Goal: Information Seeking & Learning: Learn about a topic

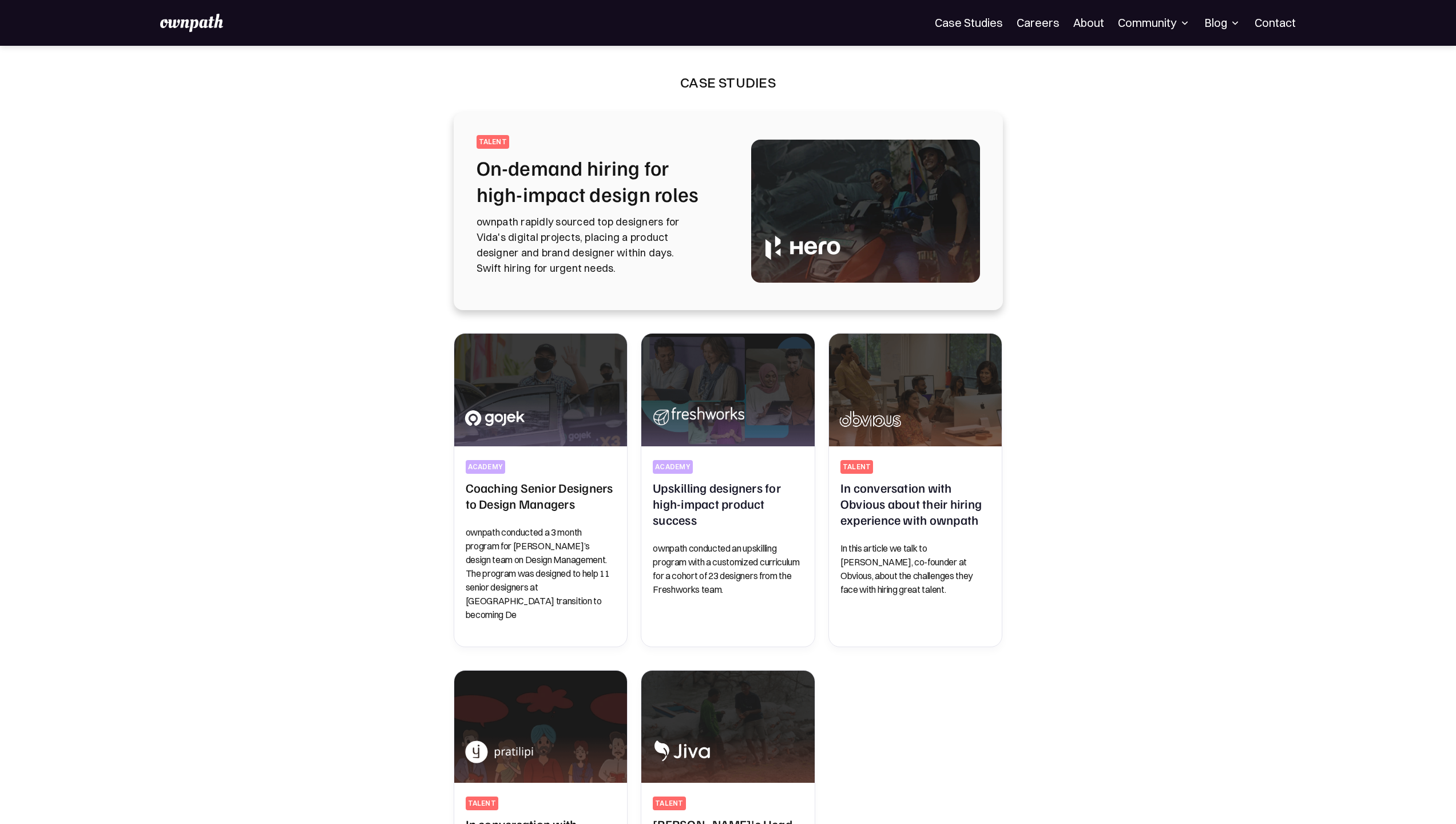
click at [965, 31] on nav "For Companies Case Studies Careers About Community Events Resources Design Resi…" at bounding box center [1115, 23] width 361 height 19
click at [965, 16] on link "Case Studies" at bounding box center [969, 23] width 68 height 14
click at [216, 23] on img at bounding box center [192, 23] width 63 height 19
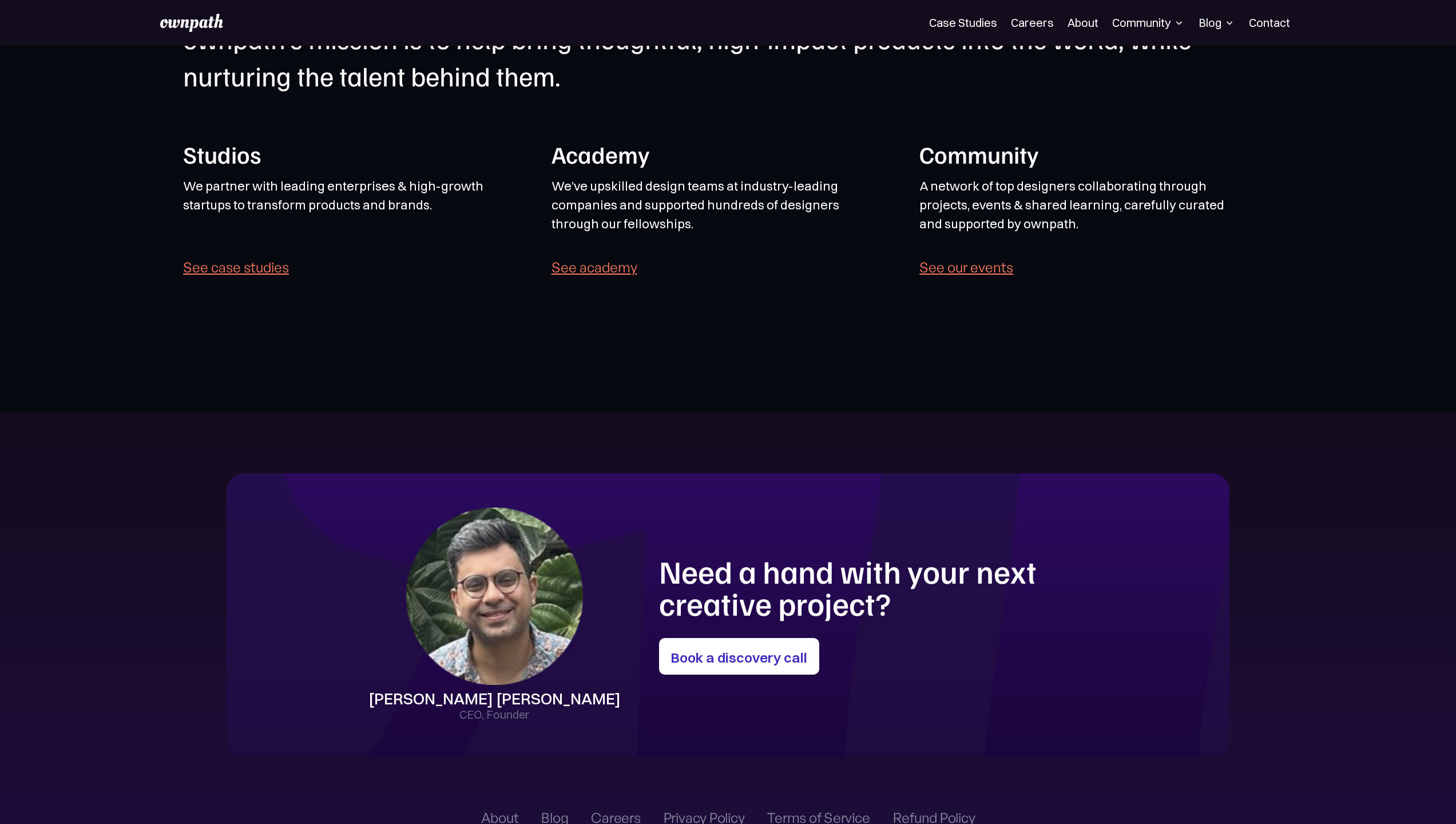
scroll to position [3202, 0]
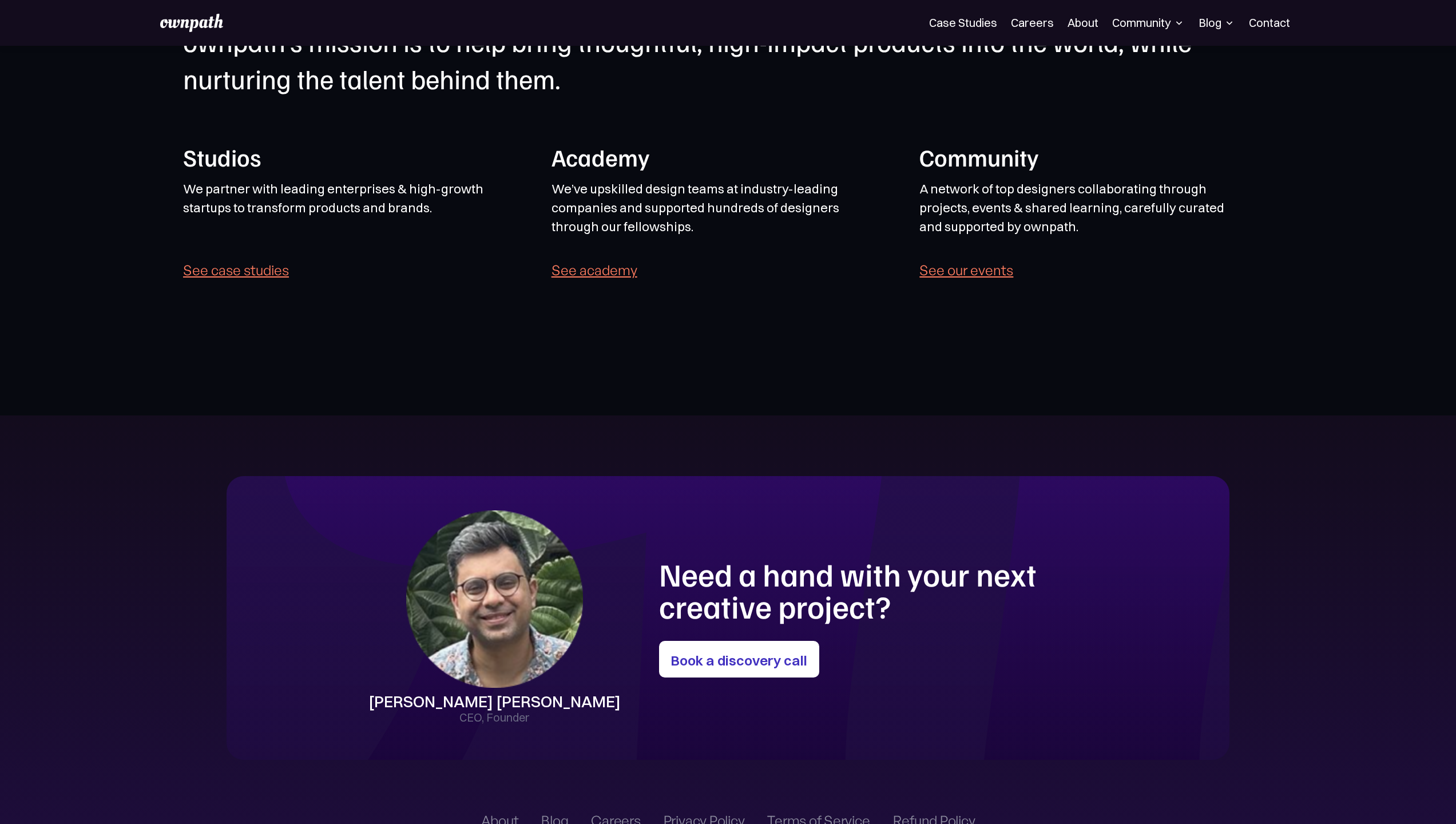
click at [583, 270] on link "See academy" at bounding box center [594, 270] width 86 height 16
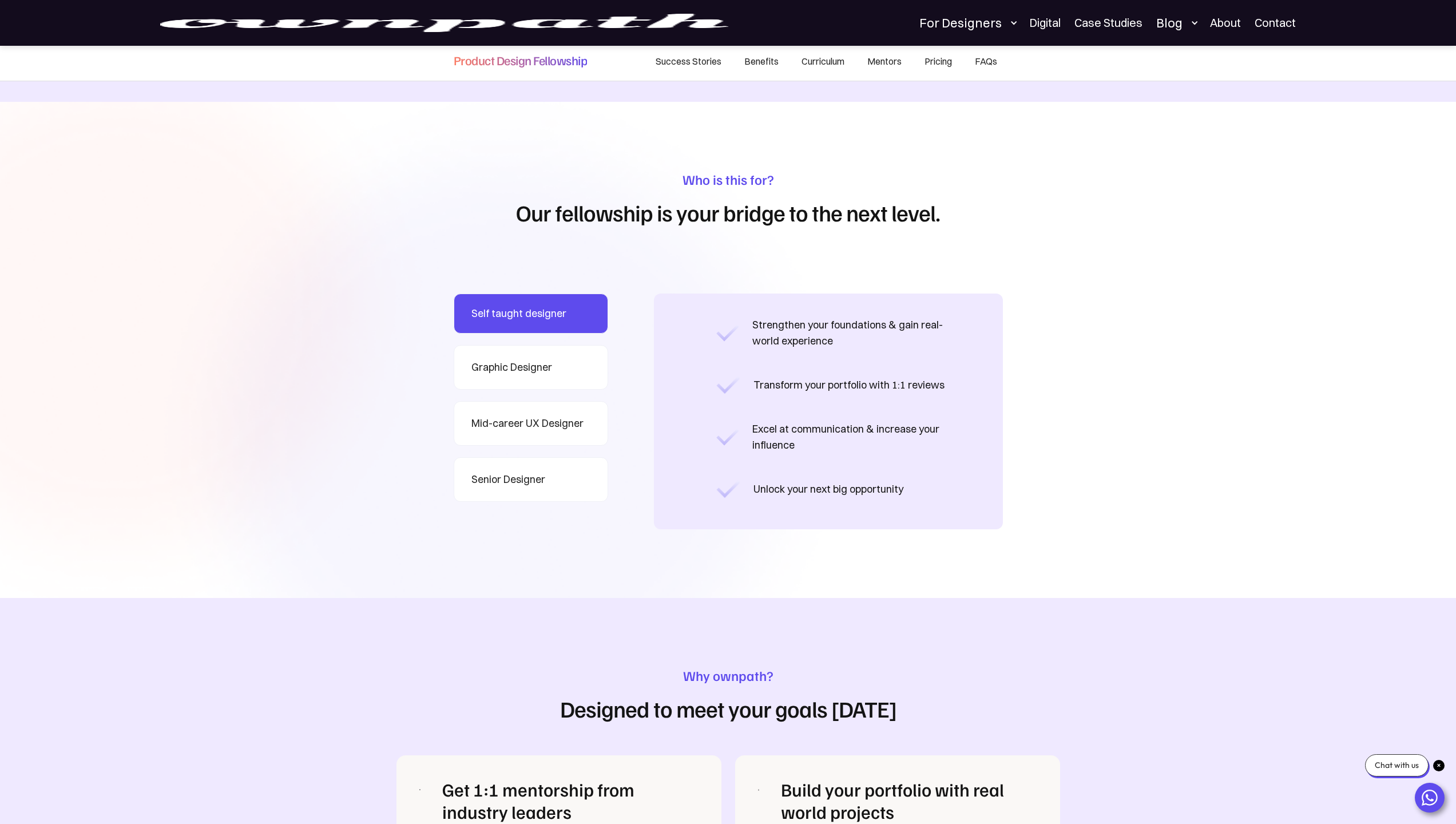
scroll to position [813, 0]
click at [547, 466] on link "Senior Designer" at bounding box center [530, 479] width 154 height 44
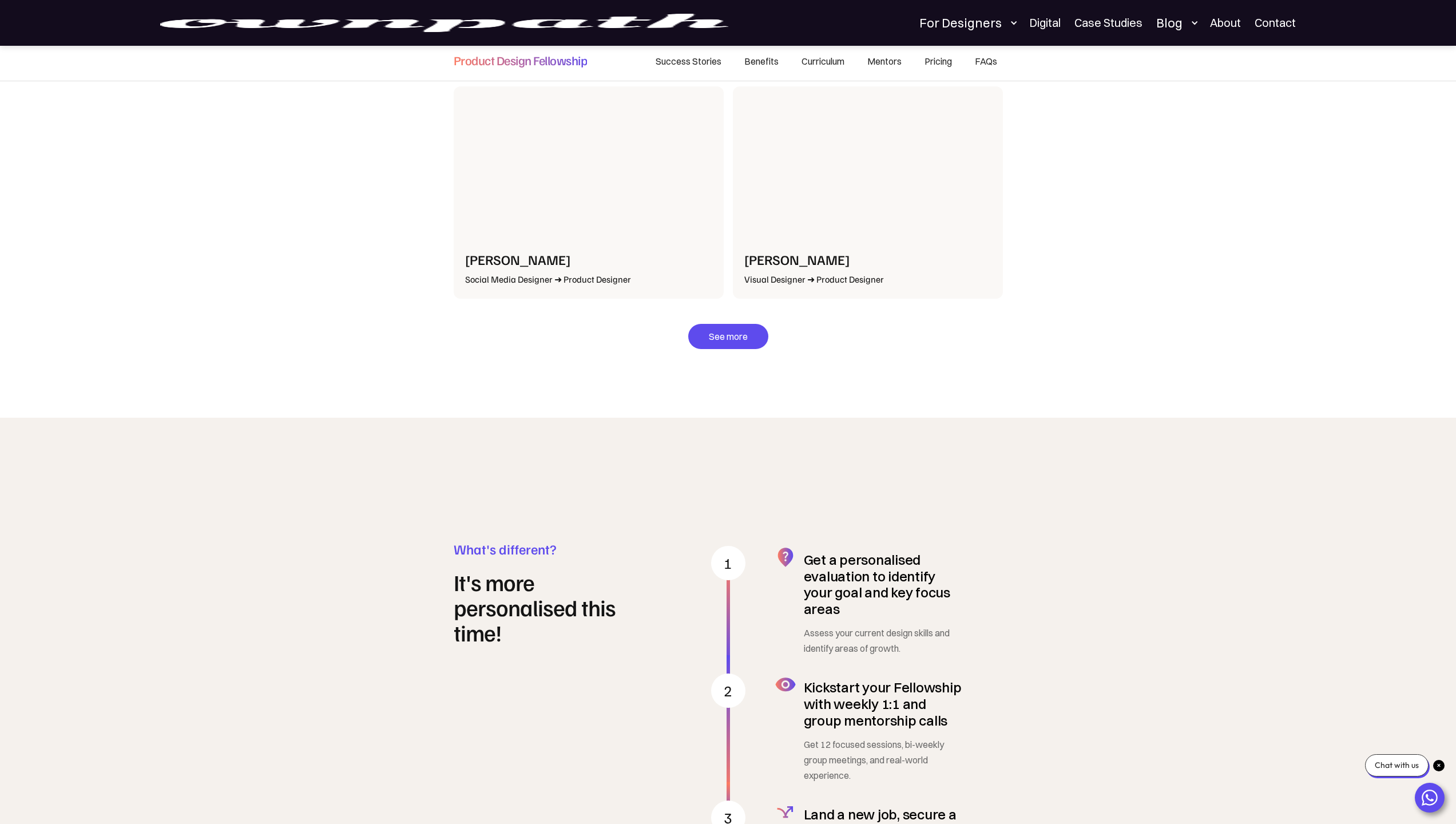
scroll to position [2342, 0]
